Goal: Task Accomplishment & Management: Manage account settings

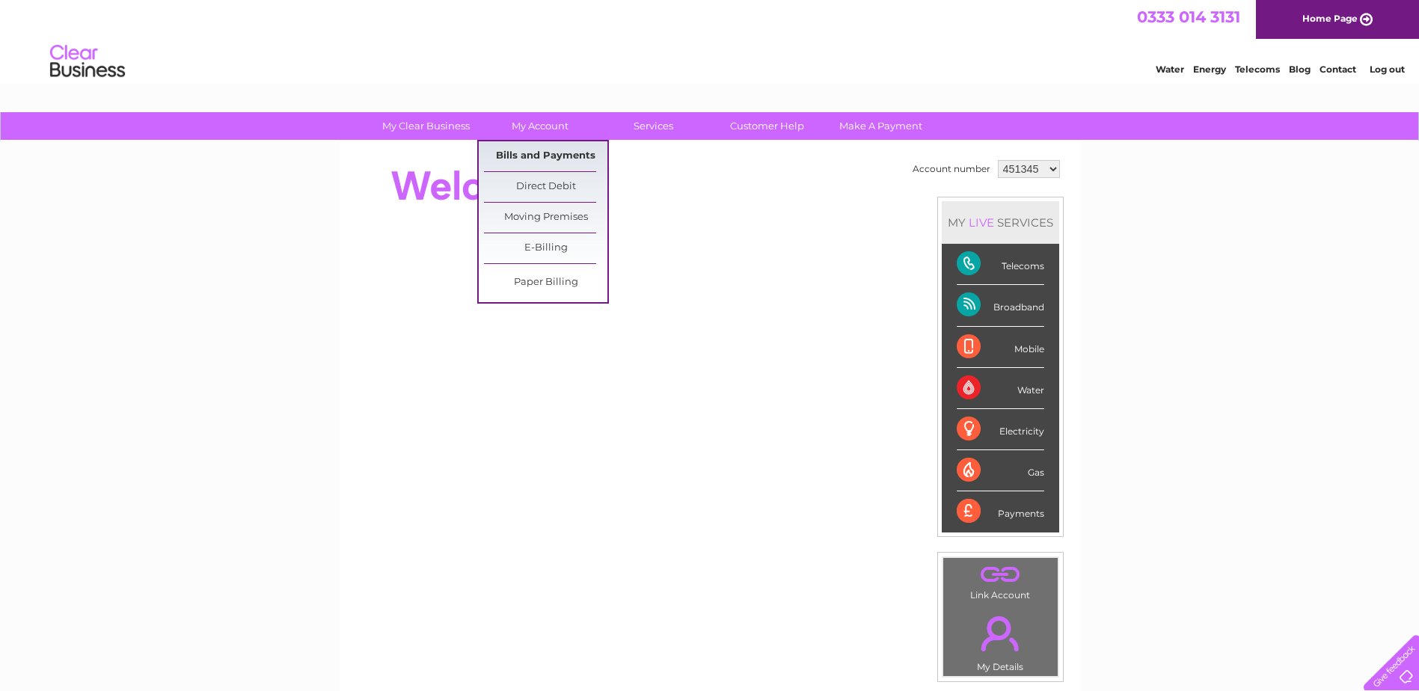
click at [546, 147] on link "Bills and Payments" at bounding box center [545, 156] width 123 height 30
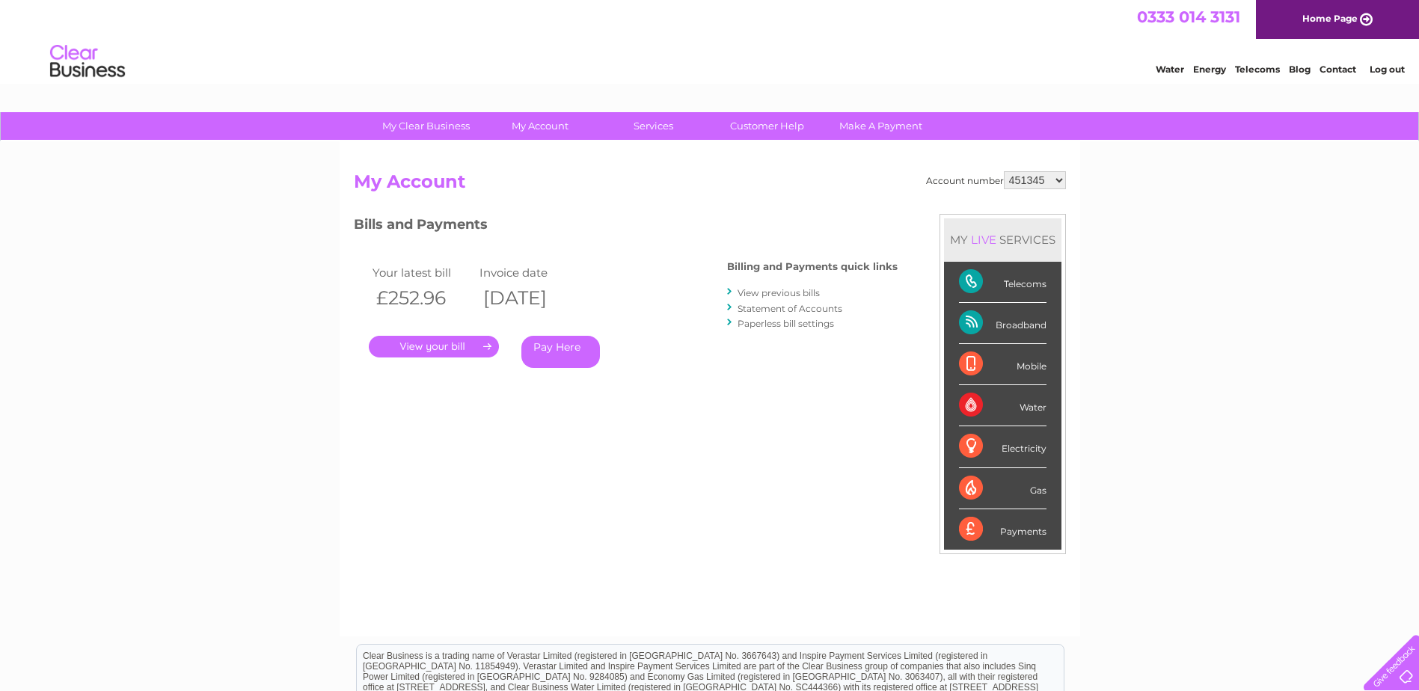
click at [754, 316] on li "Paperless bill settings" at bounding box center [812, 323] width 171 height 15
click at [754, 308] on link "Statement of Accounts" at bounding box center [789, 308] width 105 height 11
